Goal: Task Accomplishment & Management: Manage account settings

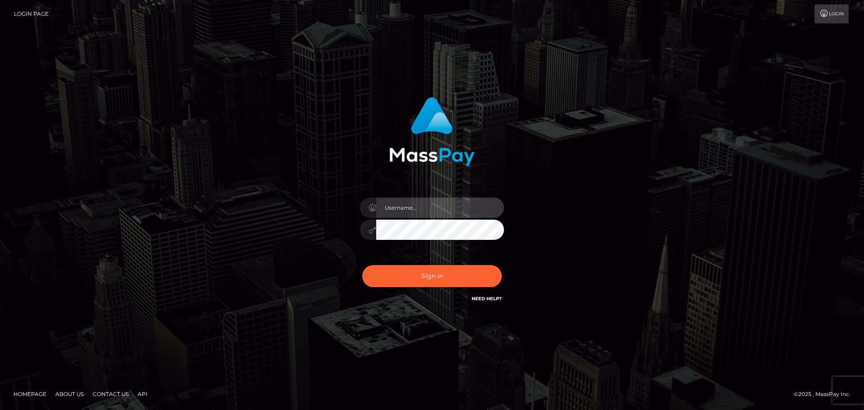
click at [445, 217] on input "text" at bounding box center [440, 208] width 128 height 20
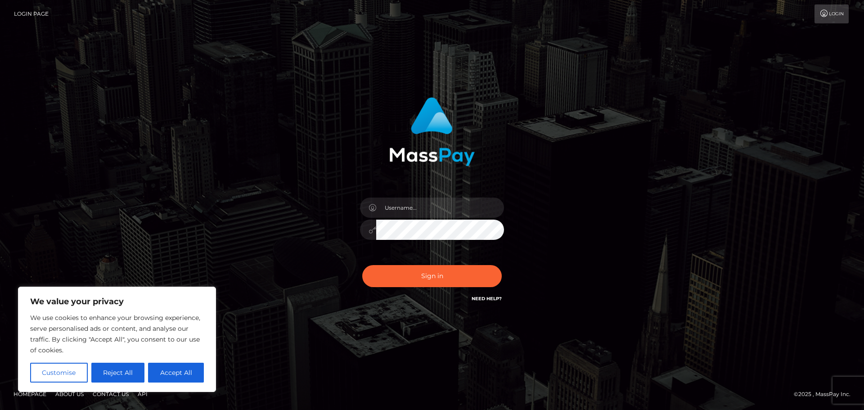
click at [381, 297] on div "Sign in Need Help?" at bounding box center [432, 280] width 158 height 40
click at [181, 375] on button "Accept All" at bounding box center [176, 373] width 56 height 20
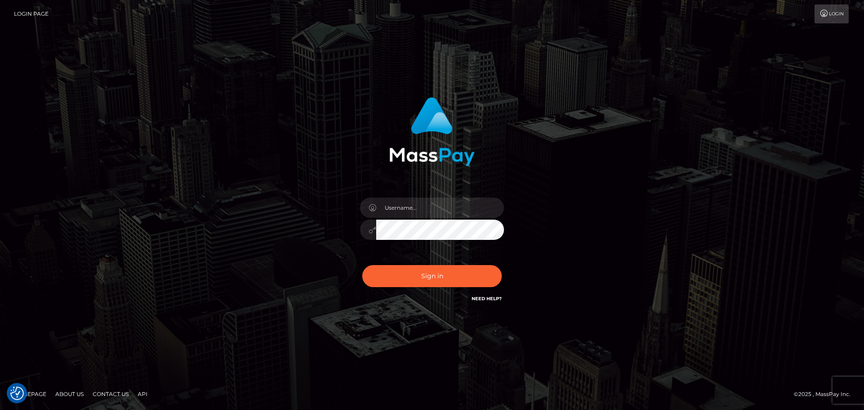
checkbox input "true"
click at [416, 215] on input "text" at bounding box center [440, 208] width 128 height 20
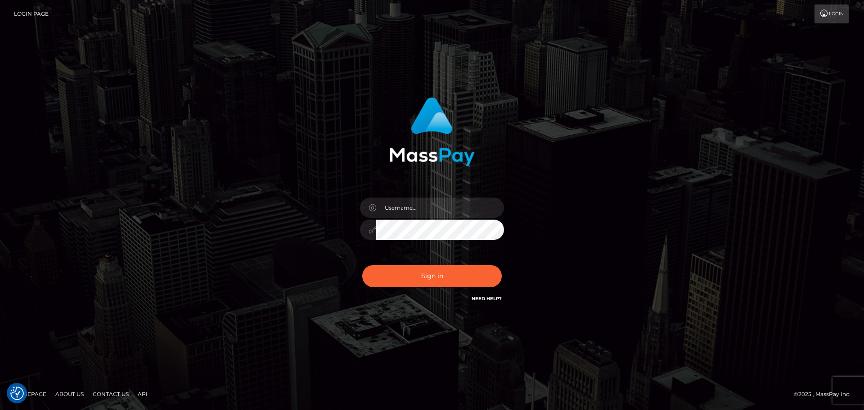
drag, startPoint x: 388, startPoint y: 289, endPoint x: 404, endPoint y: 299, distance: 18.5
click at [387, 290] on div "Sign in Need Help?" at bounding box center [432, 280] width 158 height 40
click at [480, 301] on link "Need Help?" at bounding box center [487, 299] width 30 height 6
click at [567, 161] on div "Sign in" at bounding box center [432, 204] width 513 height 229
